Goal: Find specific page/section: Find specific page/section

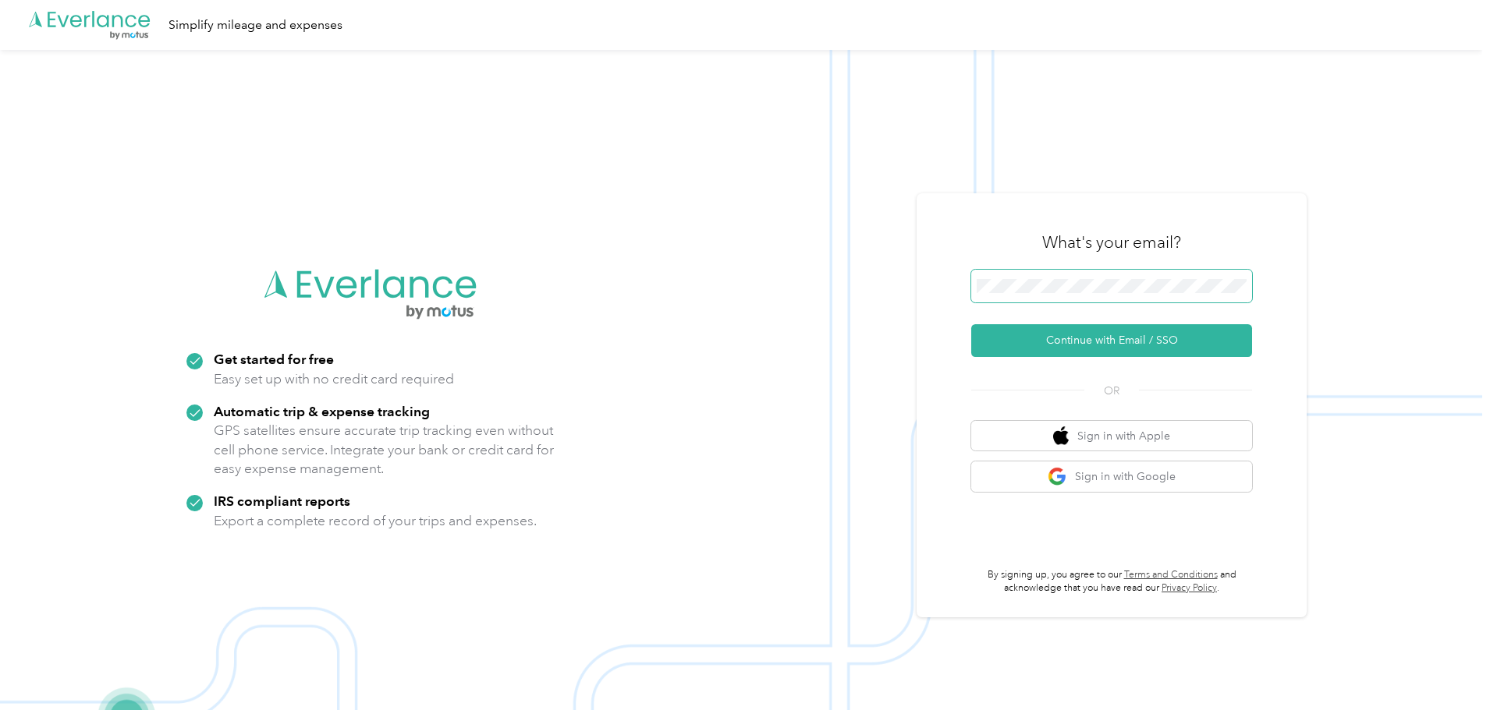
click at [1020, 279] on span at bounding box center [1111, 286] width 281 height 33
click at [971, 324] on button "Continue with Email / SSO" at bounding box center [1111, 340] width 281 height 33
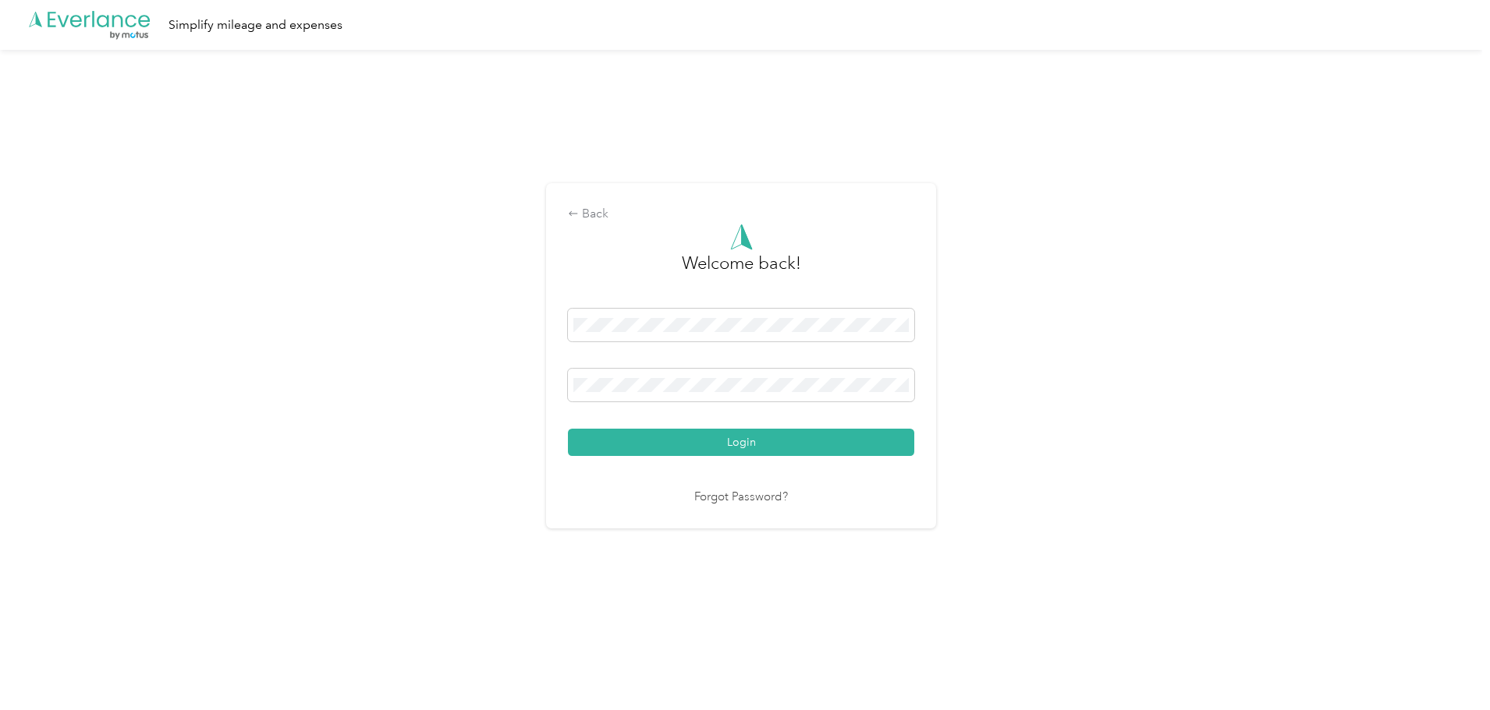
click at [568, 429] on button "Login" at bounding box center [741, 442] width 346 height 27
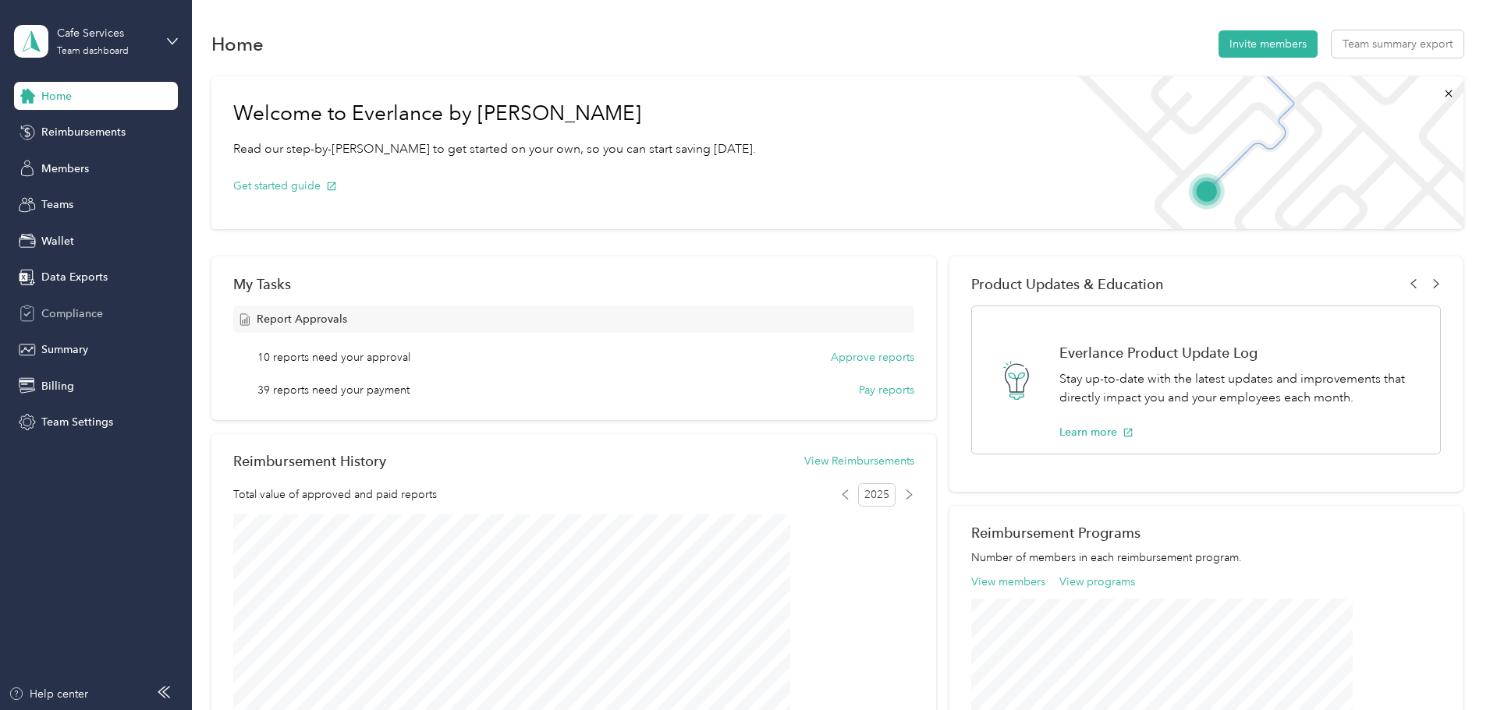
click at [78, 319] on span "Compliance" at bounding box center [72, 314] width 62 height 16
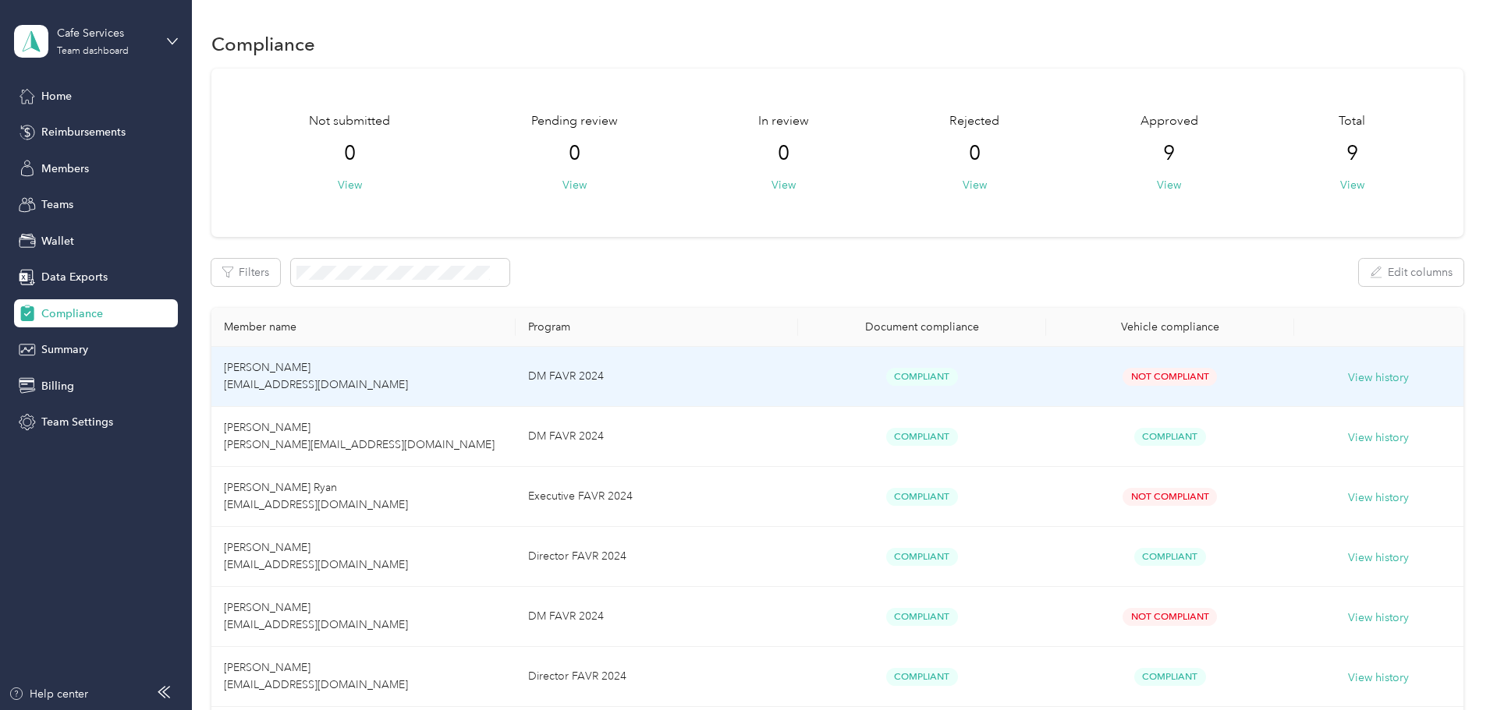
click at [643, 383] on td "DM FAVR 2024" at bounding box center [656, 377] width 282 height 60
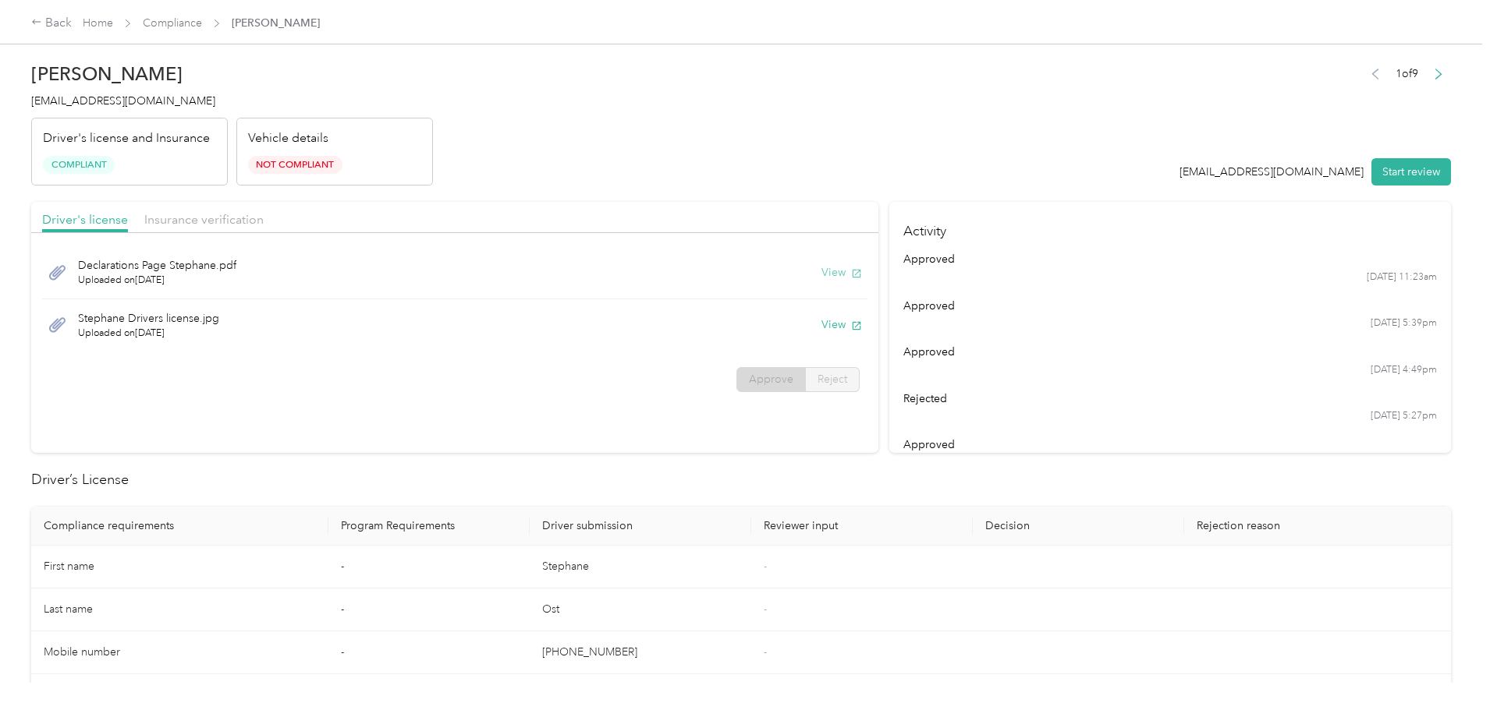
click at [821, 272] on button "View" at bounding box center [841, 272] width 41 height 16
click at [202, 21] on link "Compliance" at bounding box center [172, 22] width 59 height 13
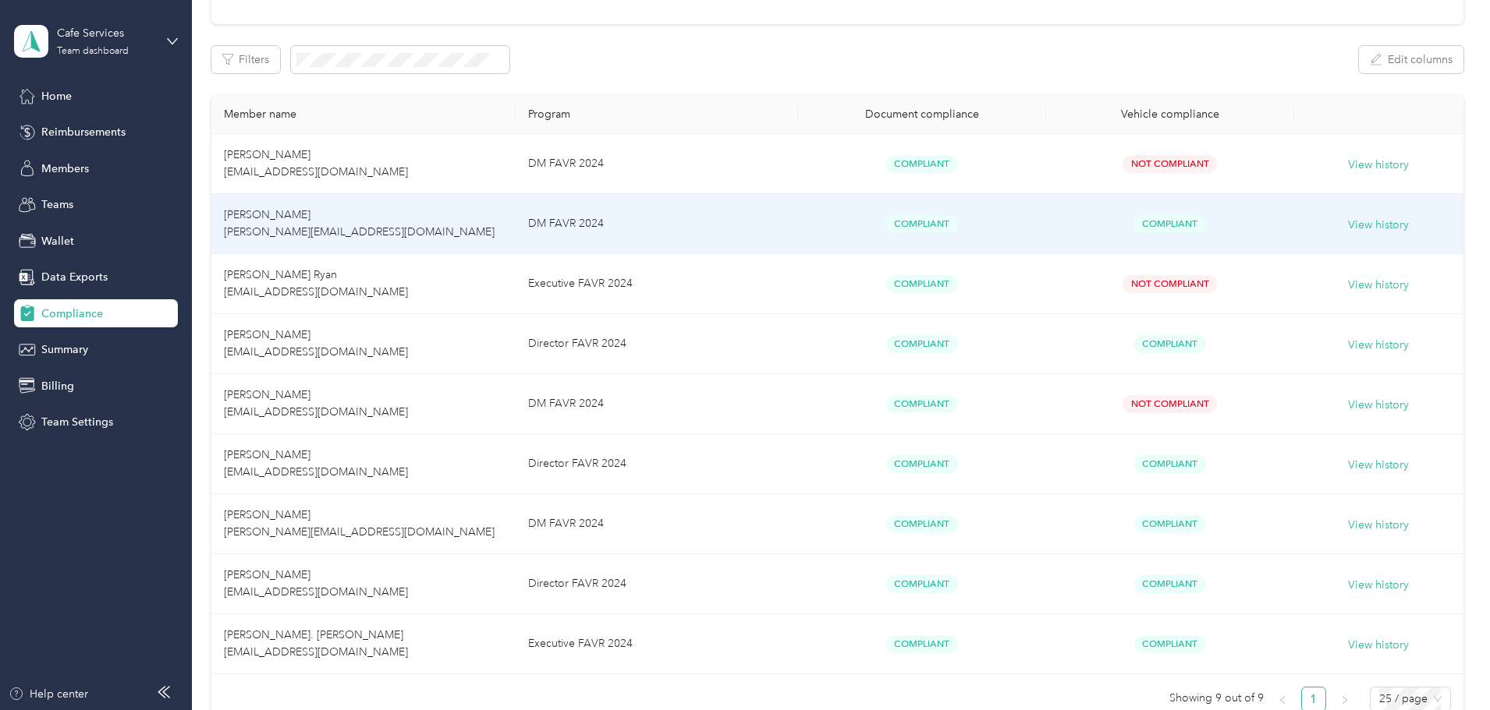
scroll to position [234, 0]
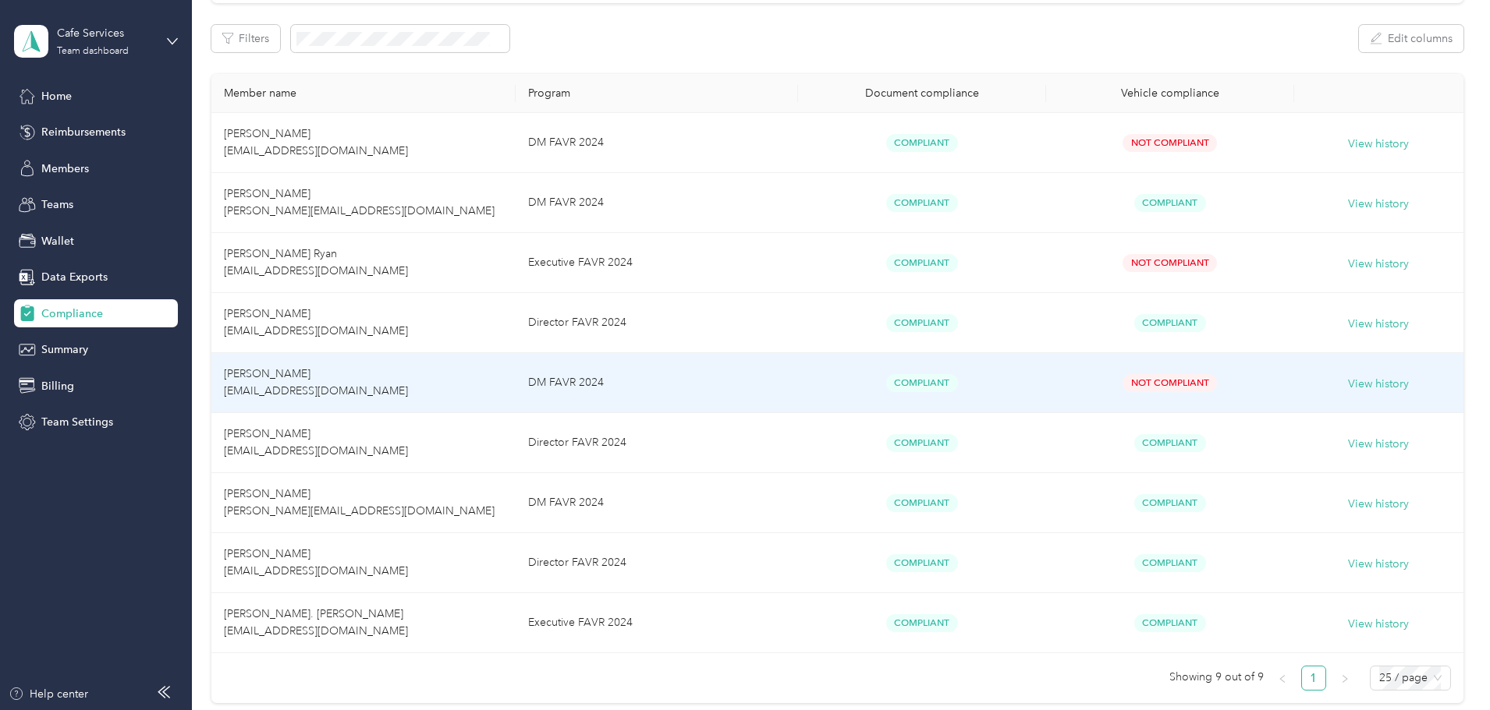
click at [408, 390] on span "[PERSON_NAME] [EMAIL_ADDRESS][DOMAIN_NAME]" at bounding box center [316, 382] width 184 height 30
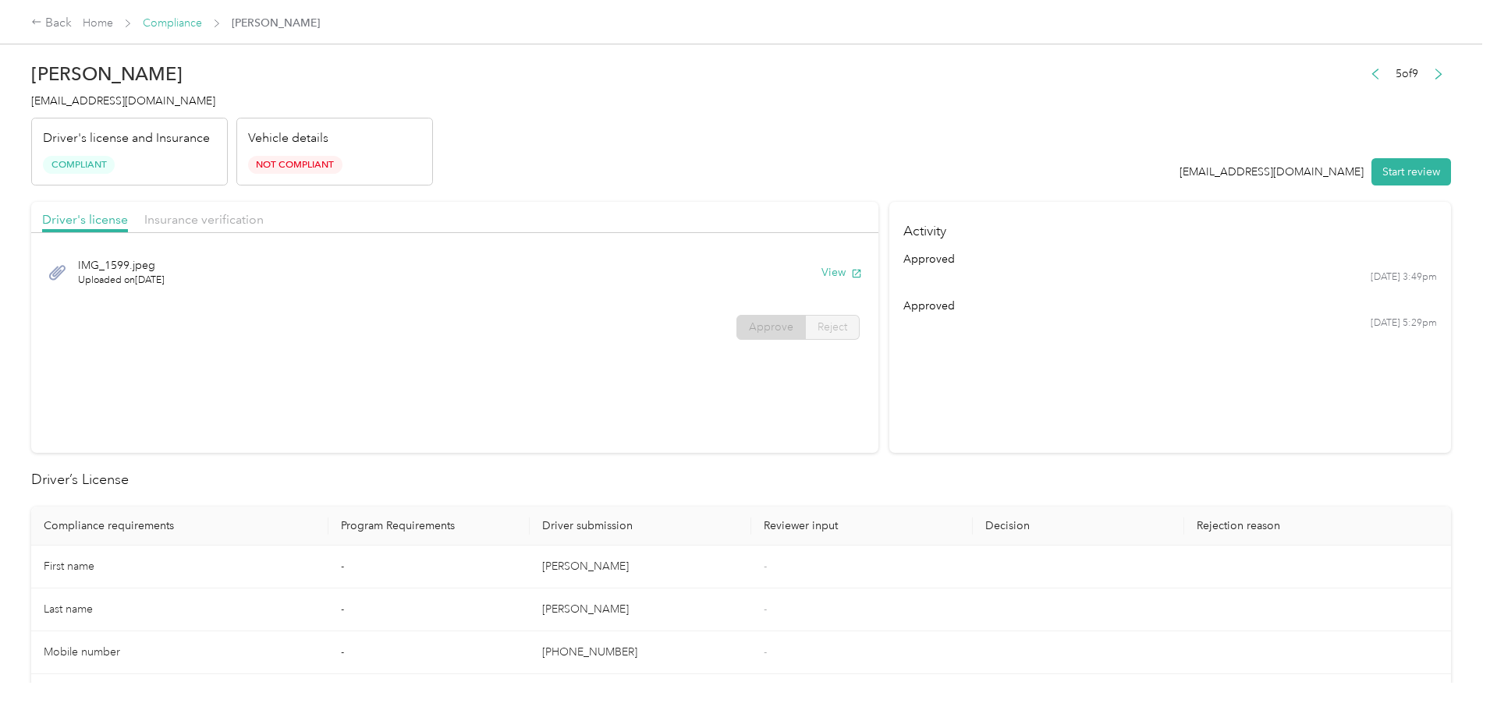
click at [202, 25] on link "Compliance" at bounding box center [172, 22] width 59 height 13
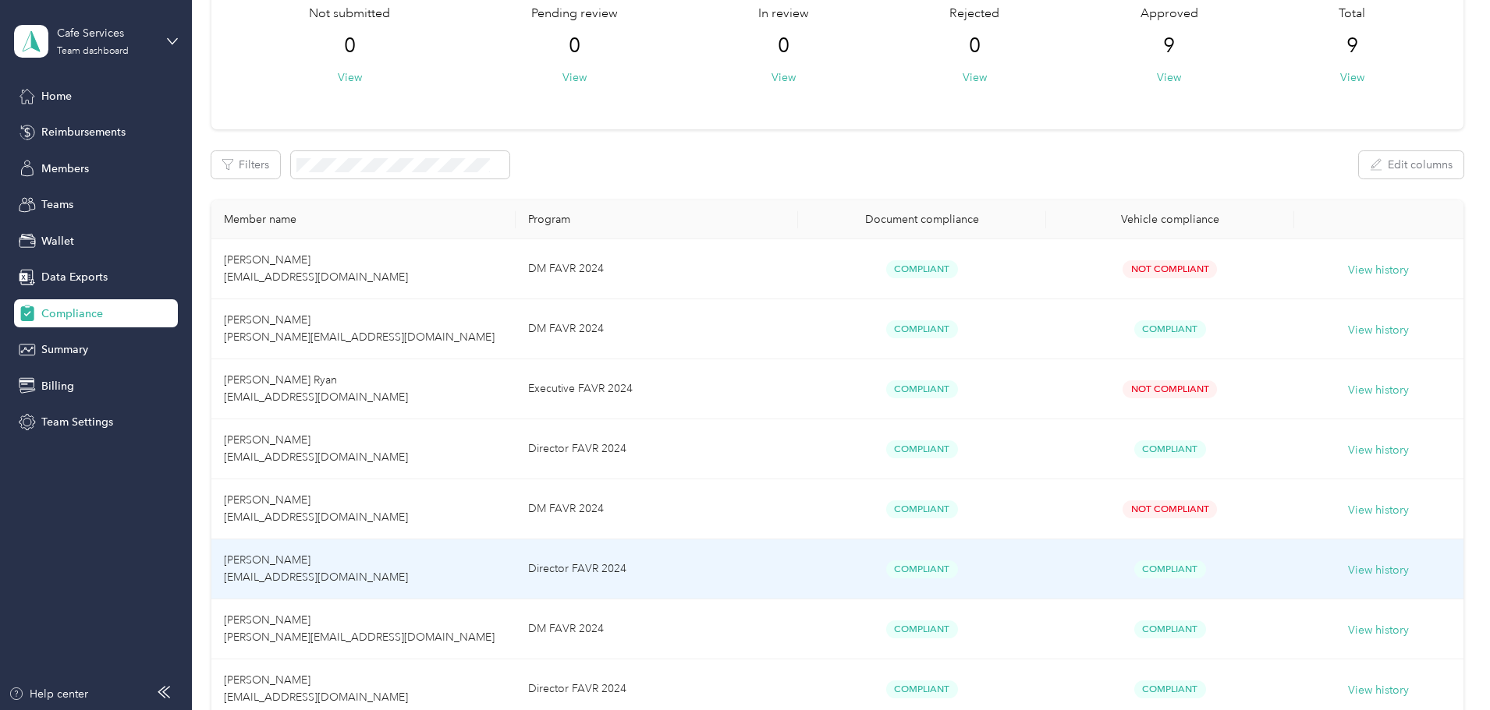
scroll to position [76, 0]
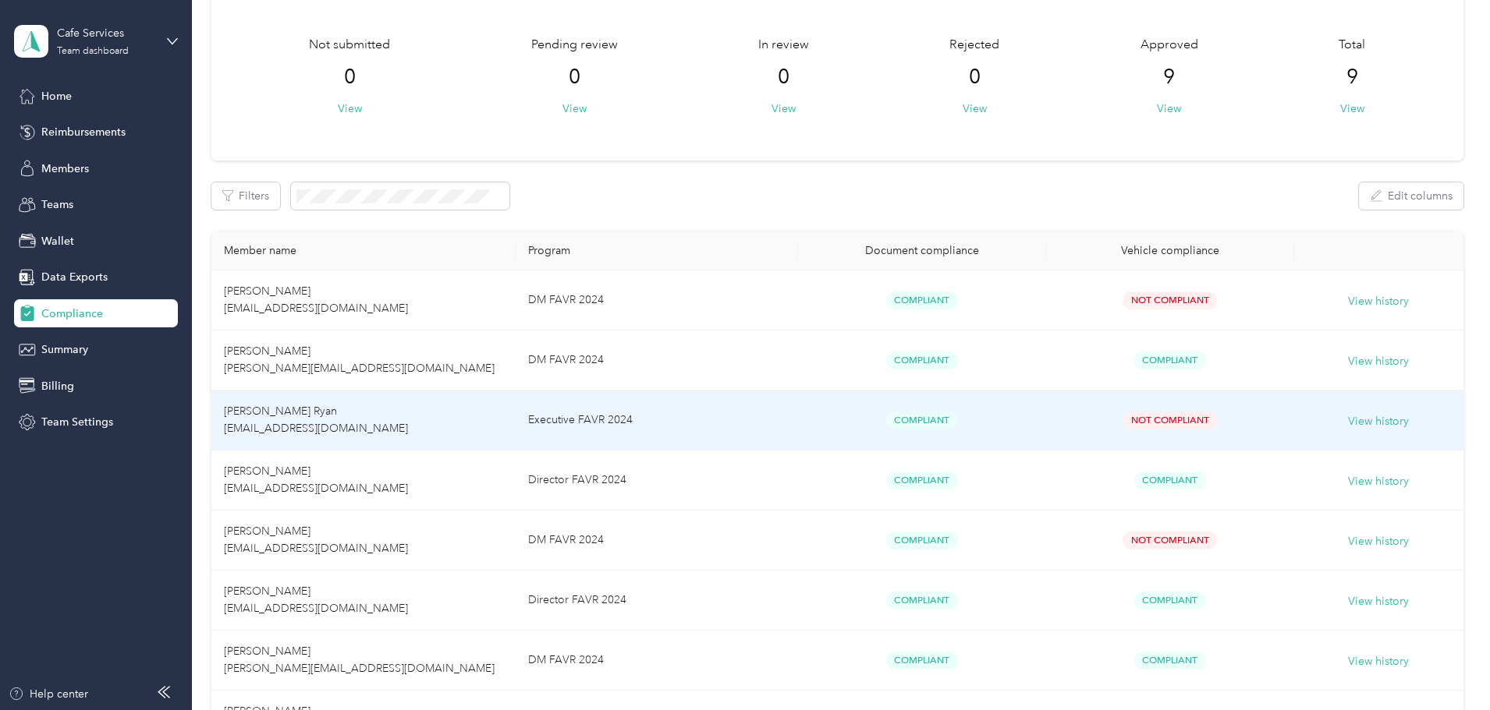
click at [466, 406] on td "[PERSON_NAME] Ryan [EMAIL_ADDRESS][DOMAIN_NAME]" at bounding box center [363, 421] width 304 height 60
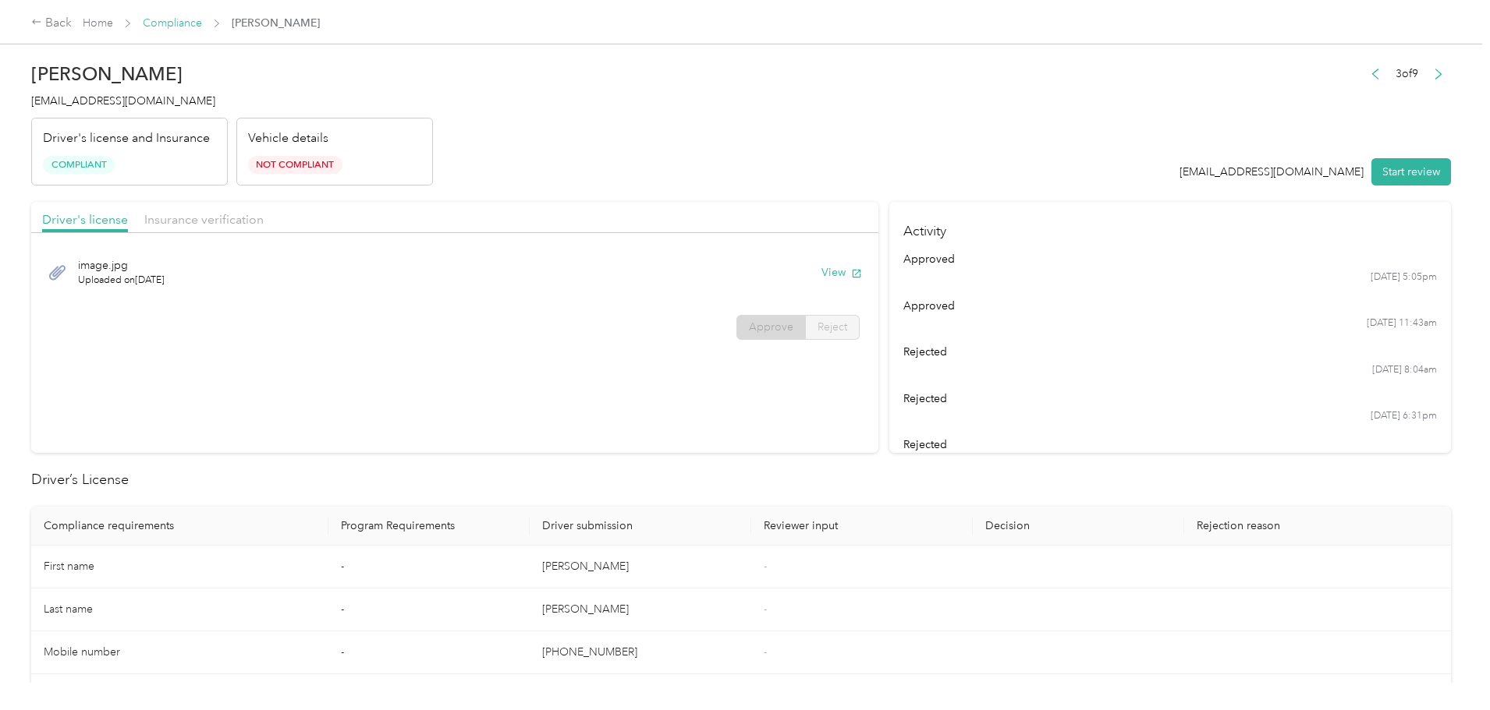
click at [202, 19] on link "Compliance" at bounding box center [172, 22] width 59 height 13
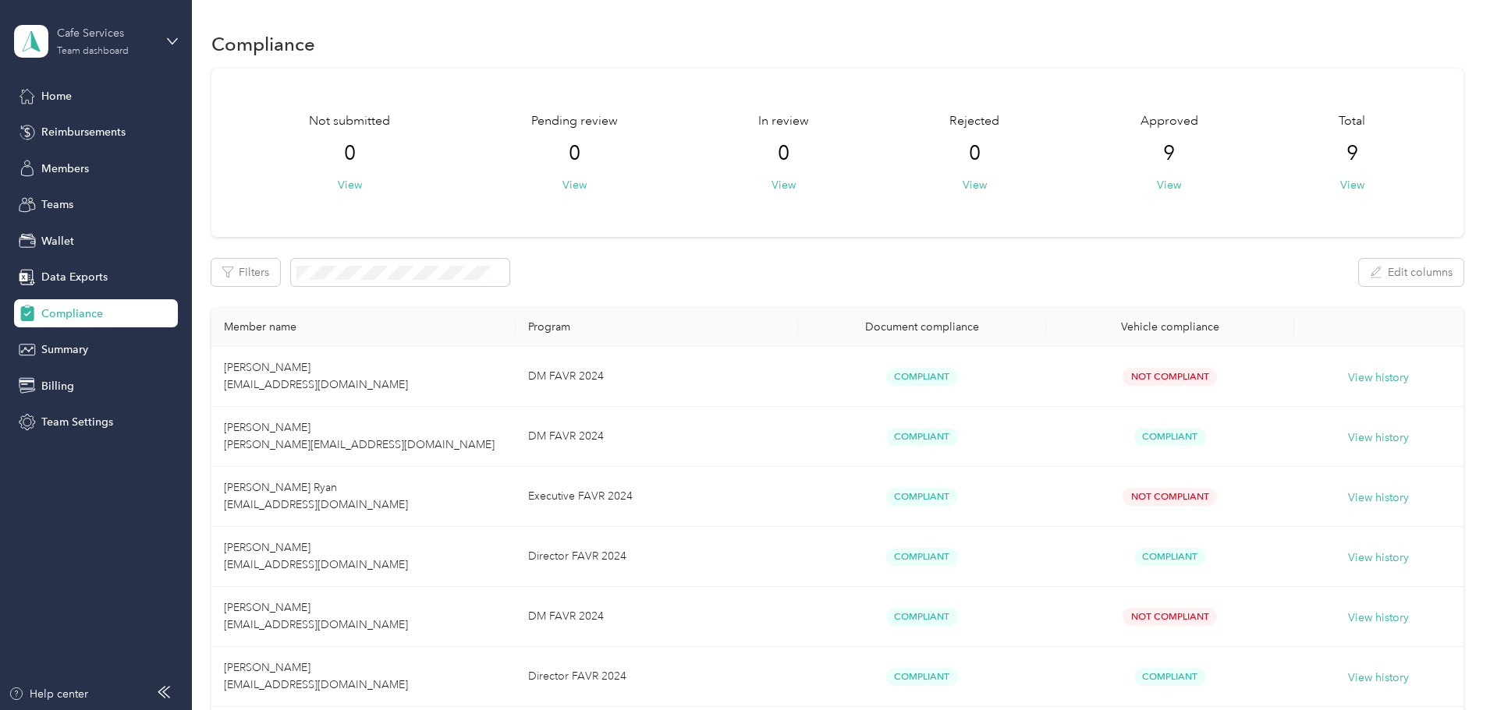
click at [122, 38] on div "Cafe Services" at bounding box center [105, 33] width 97 height 16
click at [84, 200] on div "Log out" at bounding box center [58, 199] width 60 height 16
